Goal: Check status: Check status

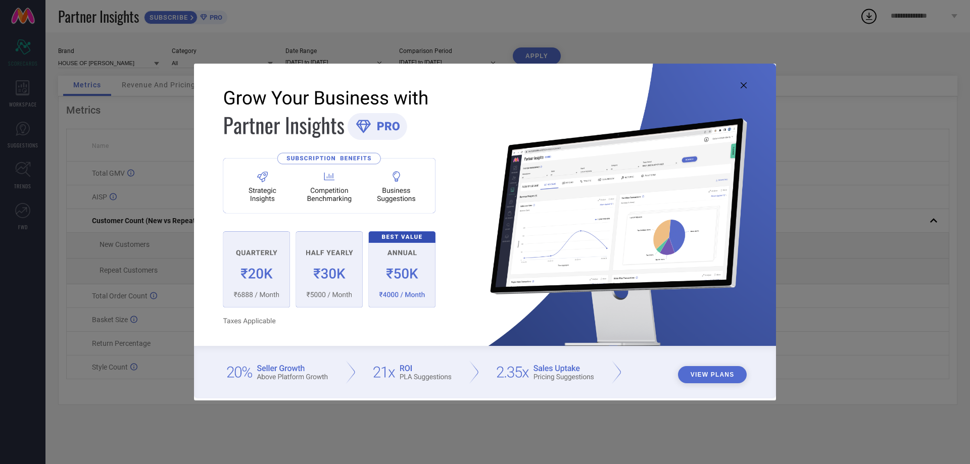
click at [746, 88] on icon at bounding box center [744, 85] width 6 height 6
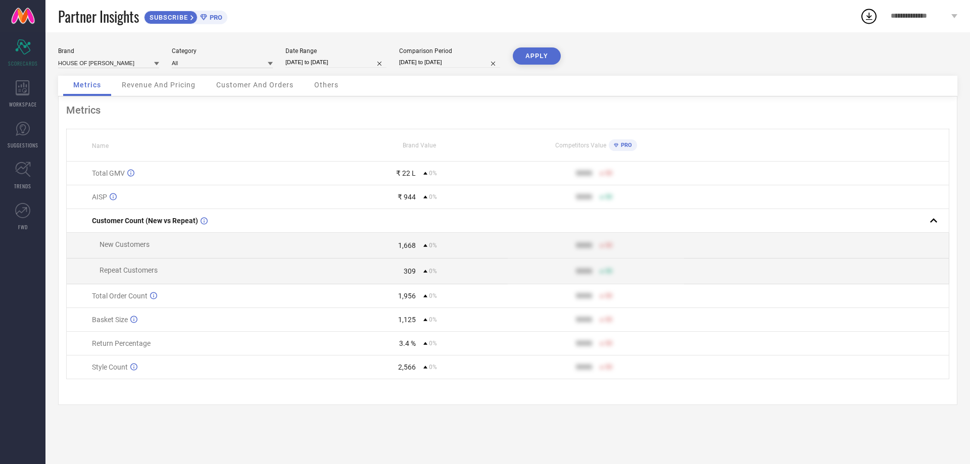
click at [331, 64] on input "[DATE] to [DATE]" at bounding box center [335, 62] width 101 height 11
select select "7"
select select "2025"
select select "8"
select select "2025"
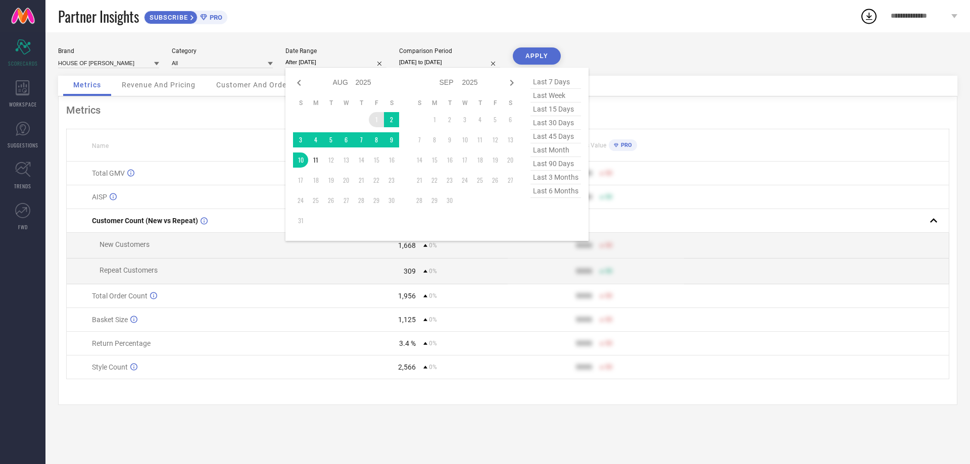
click at [374, 117] on td "1" at bounding box center [376, 119] width 15 height 15
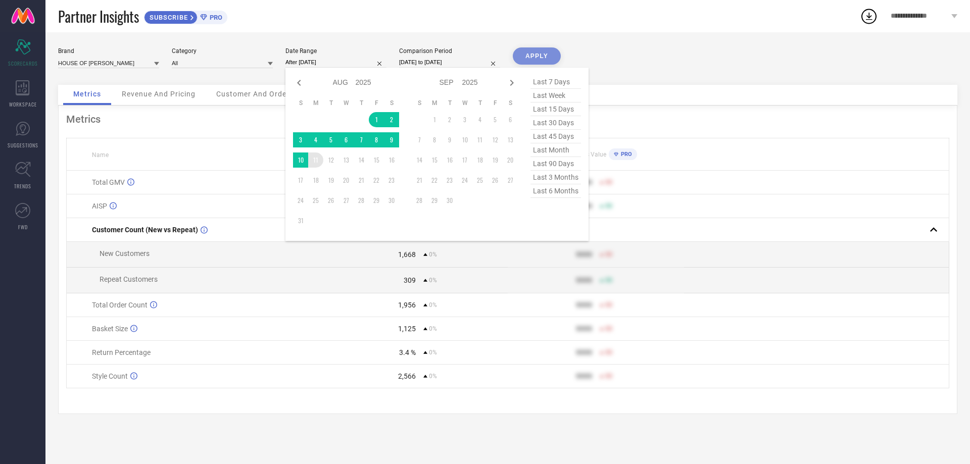
type input "[DATE] to [DATE]"
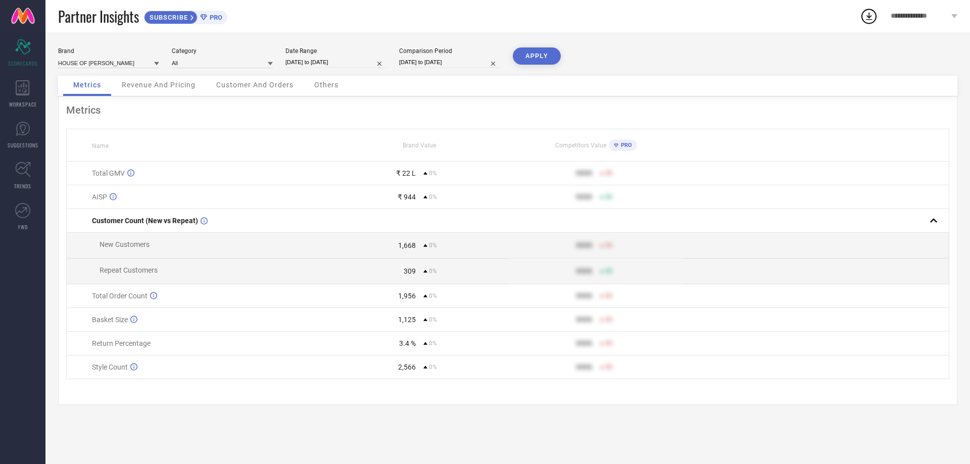
click at [460, 63] on input "[DATE] to [DATE]" at bounding box center [449, 62] width 101 height 11
select select "7"
select select "2025"
select select "8"
select select "2025"
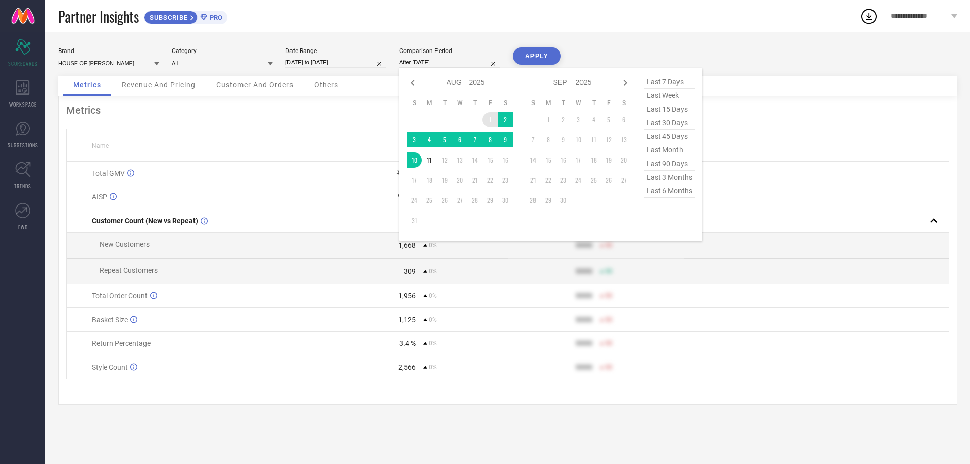
click at [488, 118] on td "1" at bounding box center [490, 119] width 15 height 15
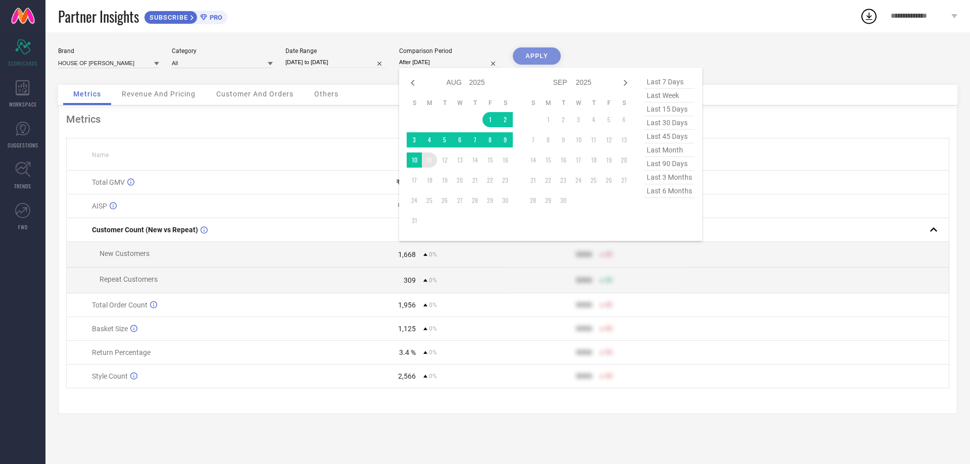
type input "[DATE] to [DATE]"
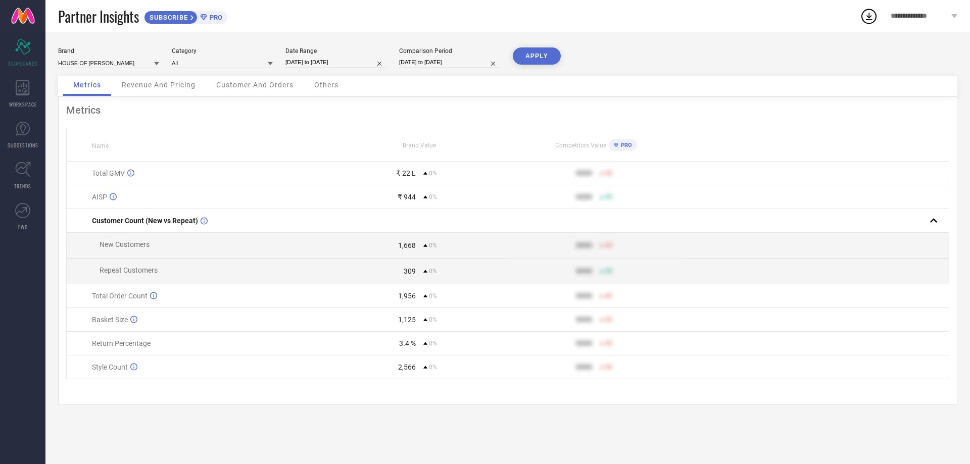
click at [538, 55] on button "APPLY" at bounding box center [537, 55] width 48 height 17
select select "7"
select select "2025"
select select "8"
select select "2025"
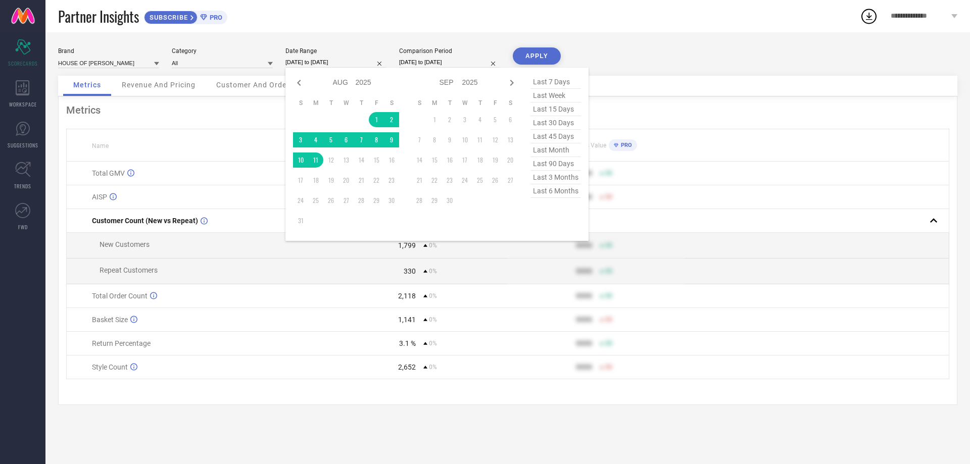
click at [344, 61] on input "[DATE] to [DATE]" at bounding box center [335, 62] width 101 height 11
click at [376, 118] on td "1" at bounding box center [376, 119] width 15 height 15
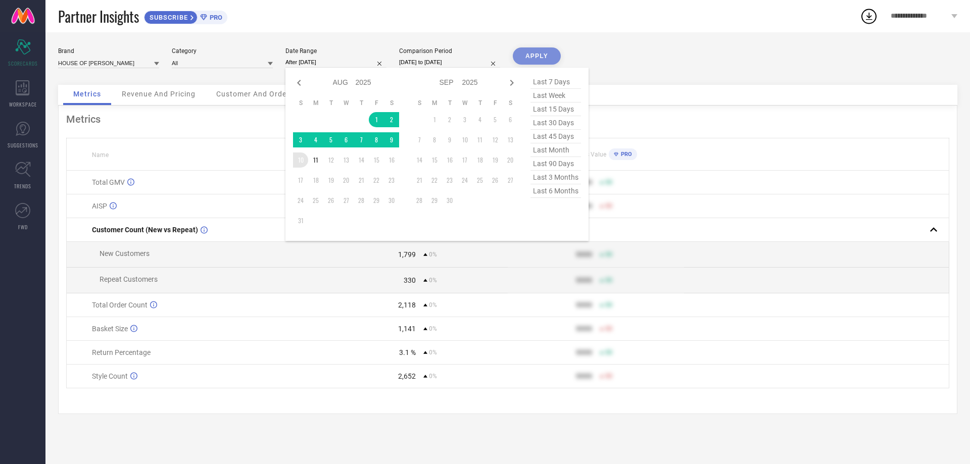
type input "[DATE] to [DATE]"
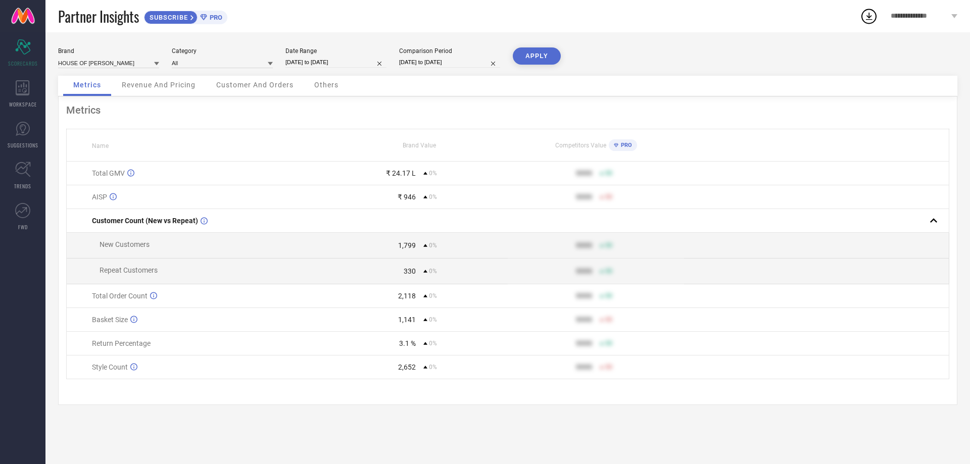
select select "7"
select select "2025"
select select "8"
select select "2025"
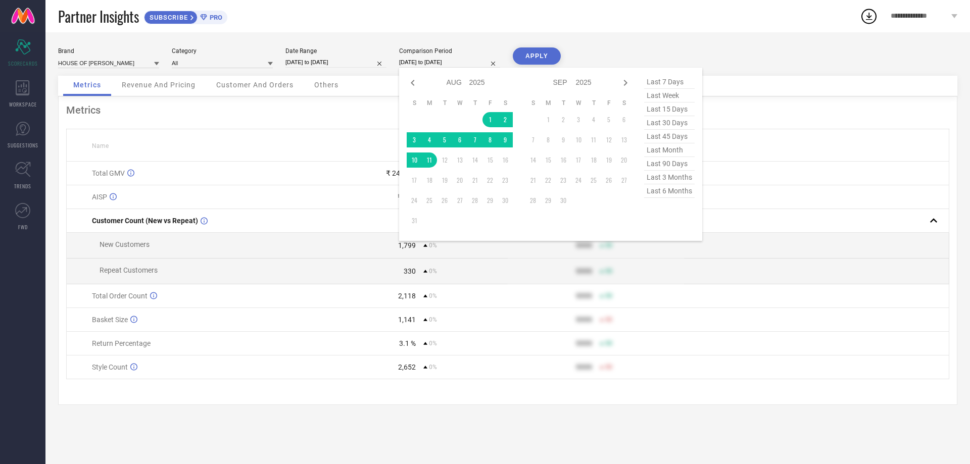
click at [458, 67] on input "[DATE] to [DATE]" at bounding box center [449, 62] width 101 height 11
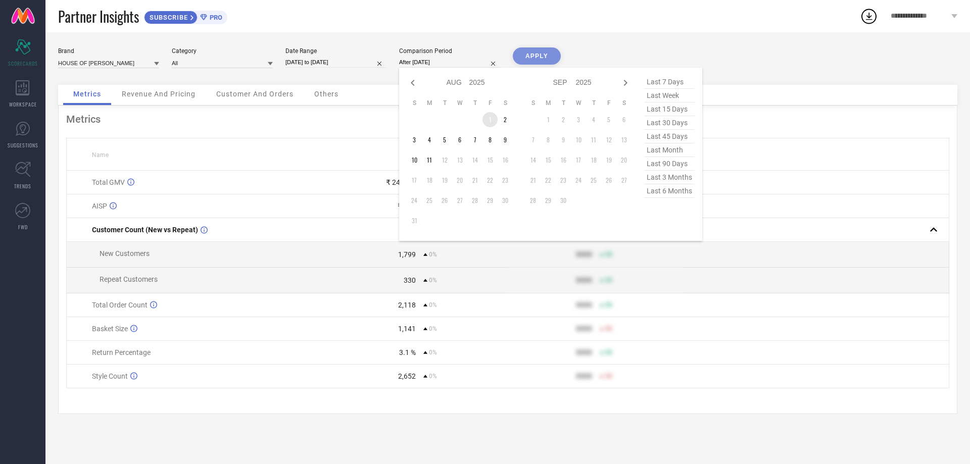
click at [490, 118] on td "1" at bounding box center [490, 119] width 15 height 15
type input "[DATE] to [DATE]"
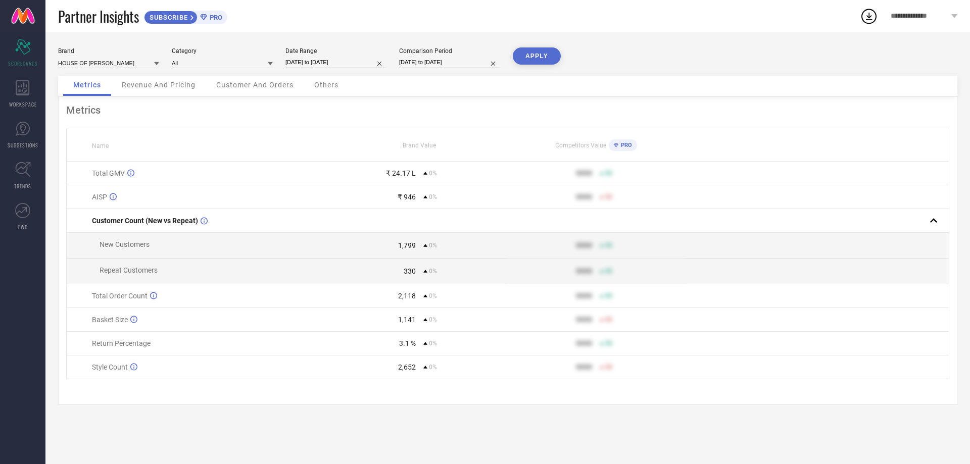
click at [546, 56] on button "APPLY" at bounding box center [537, 55] width 48 height 17
click at [336, 65] on input "[DATE] to [DATE]" at bounding box center [335, 62] width 101 height 11
select select "7"
select select "2025"
select select "8"
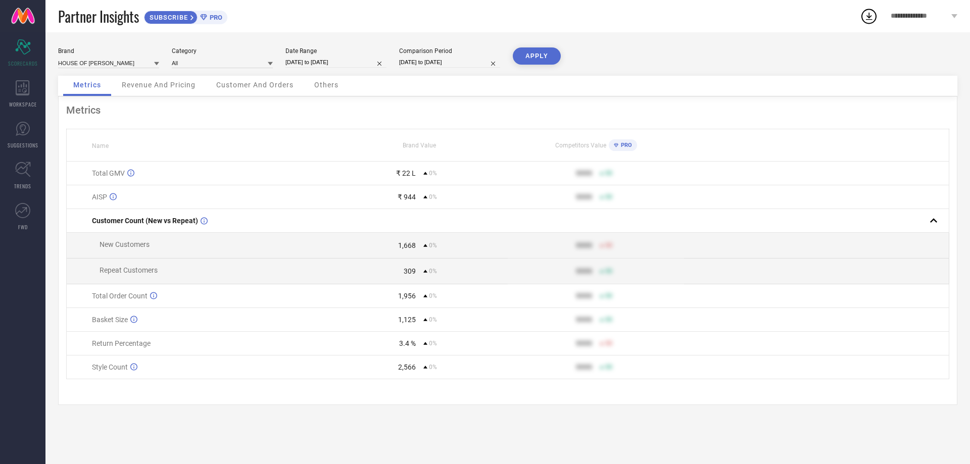
select select "2025"
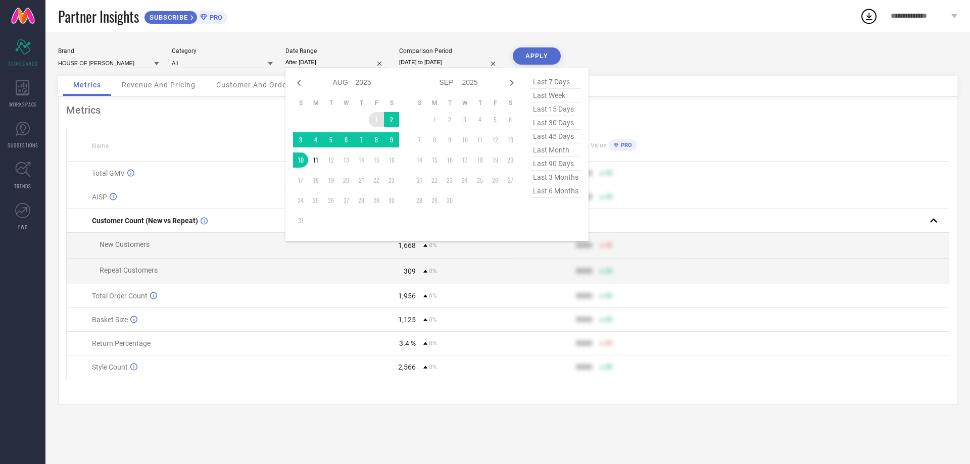
click at [378, 121] on td "1" at bounding box center [376, 119] width 15 height 15
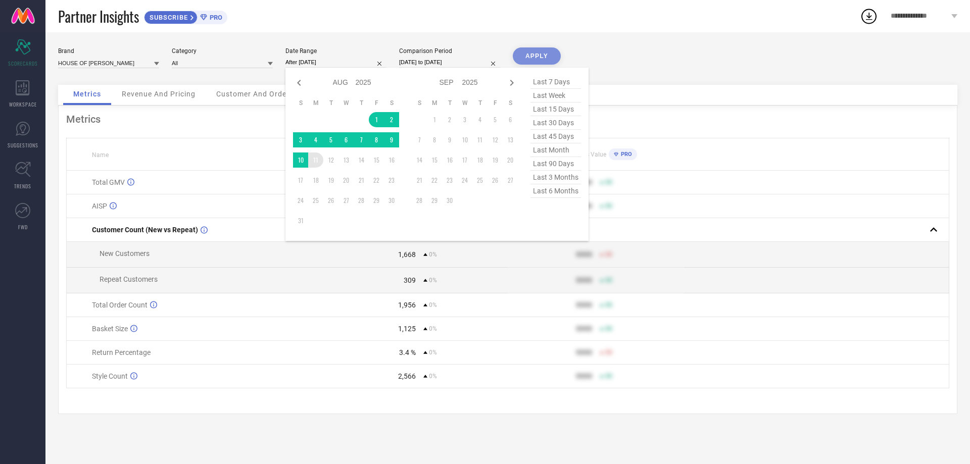
type input "[DATE] to [DATE]"
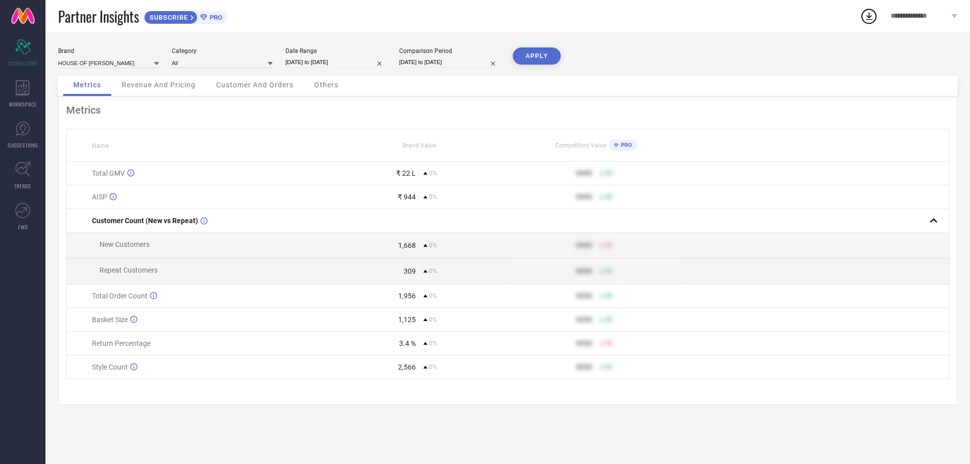
select select "7"
select select "2025"
select select "8"
select select "2025"
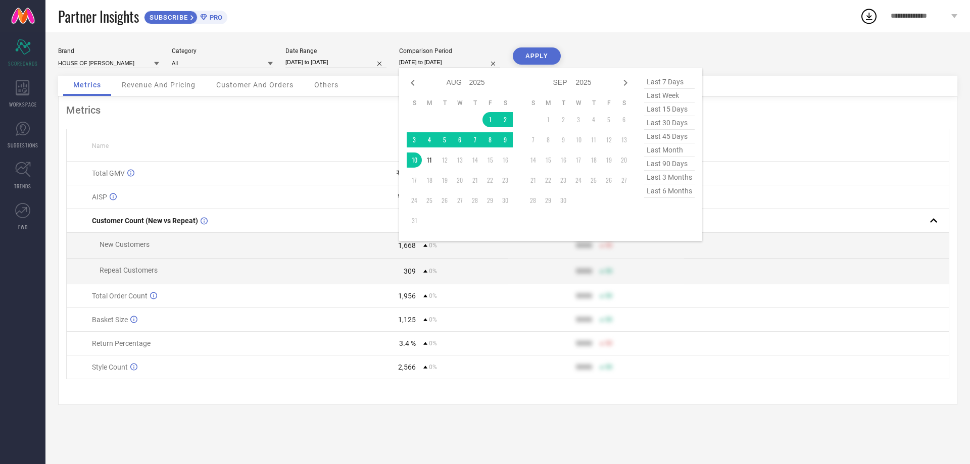
click at [443, 67] on input "[DATE] to [DATE]" at bounding box center [449, 62] width 101 height 11
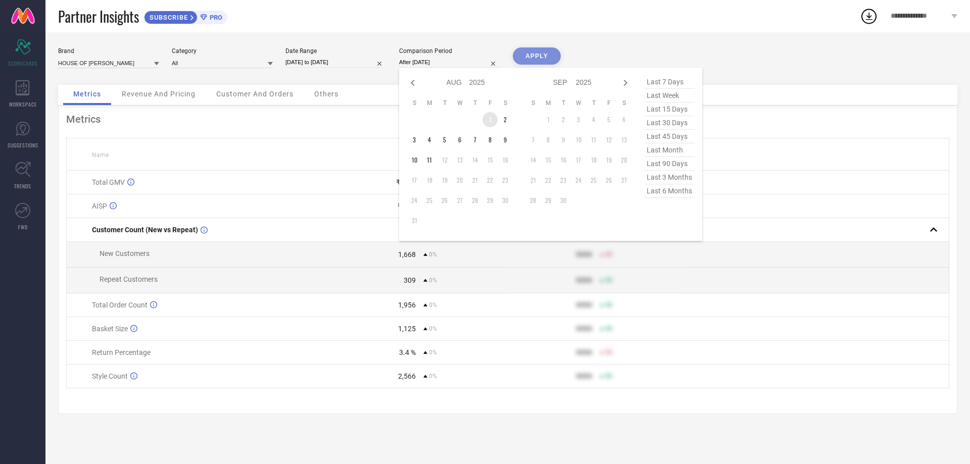
click at [490, 116] on td "1" at bounding box center [490, 119] width 15 height 15
type input "[DATE] to [DATE]"
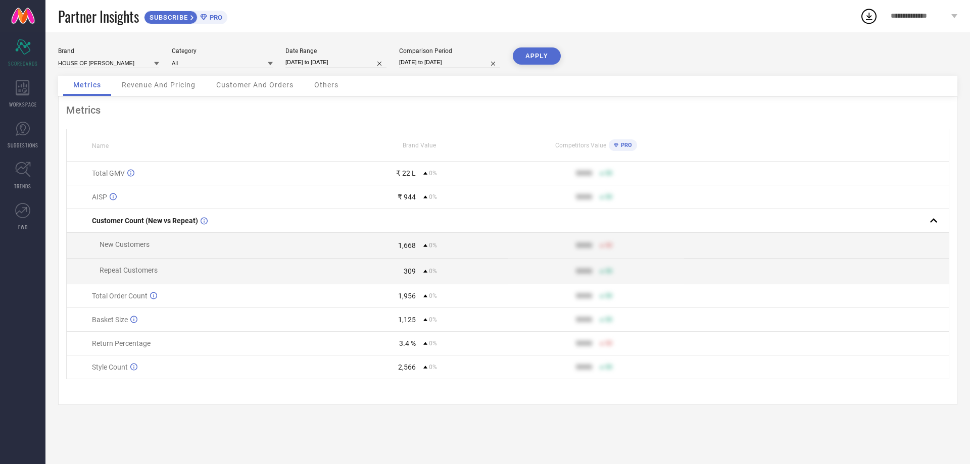
click at [529, 58] on button "APPLY" at bounding box center [537, 55] width 48 height 17
